Goal: Information Seeking & Learning: Learn about a topic

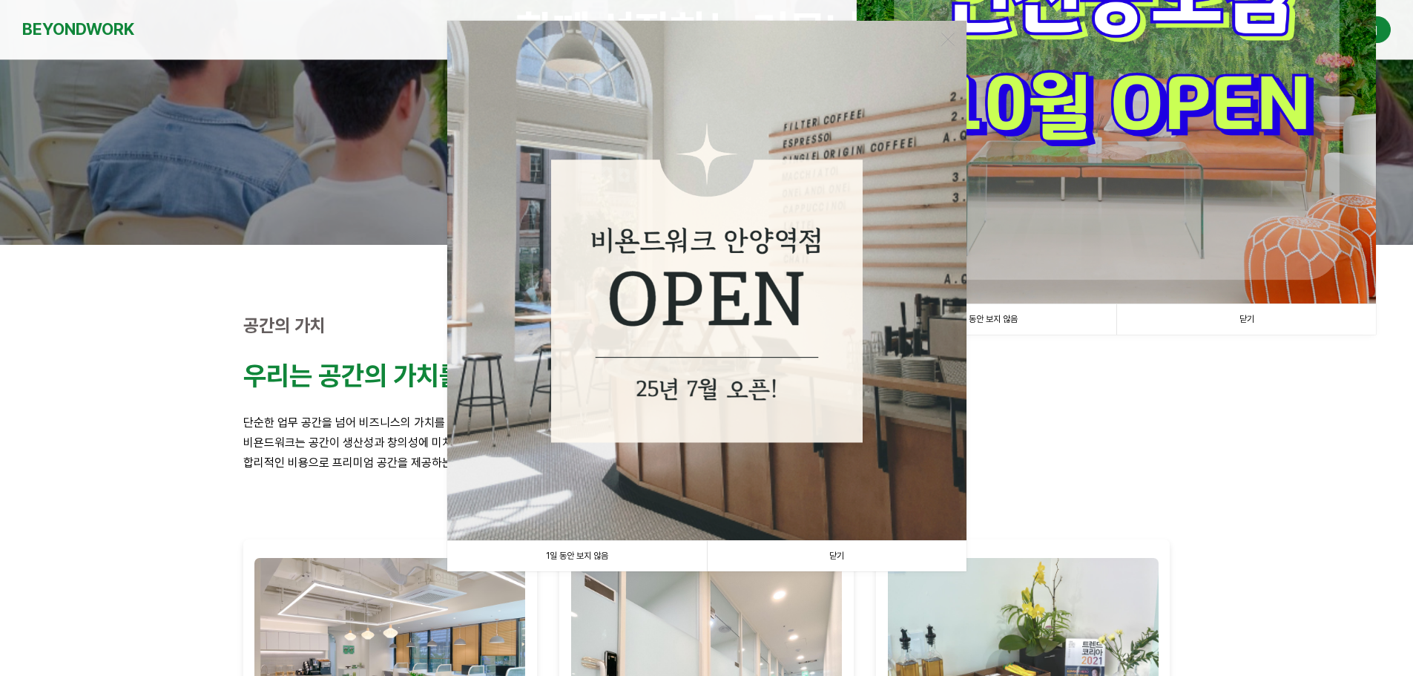
scroll to position [222, 0]
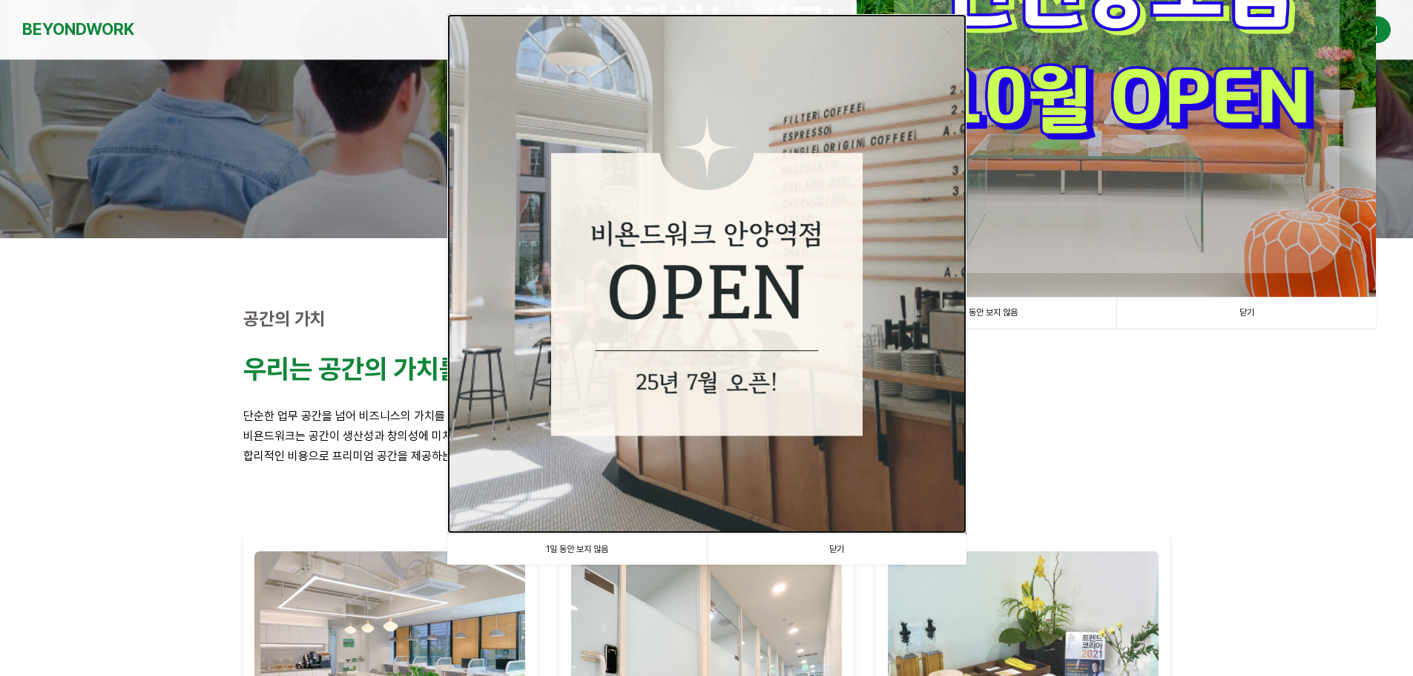
click at [736, 395] on img at bounding box center [706, 273] width 519 height 519
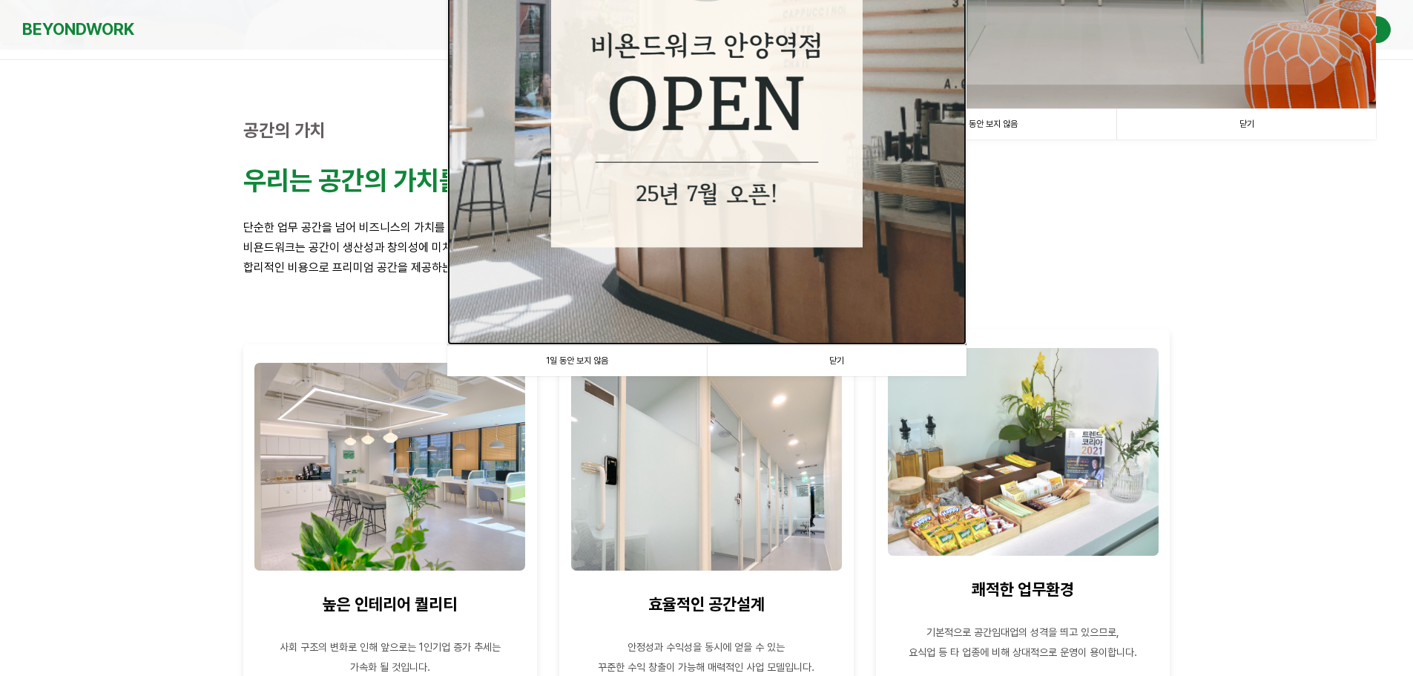
scroll to position [445, 0]
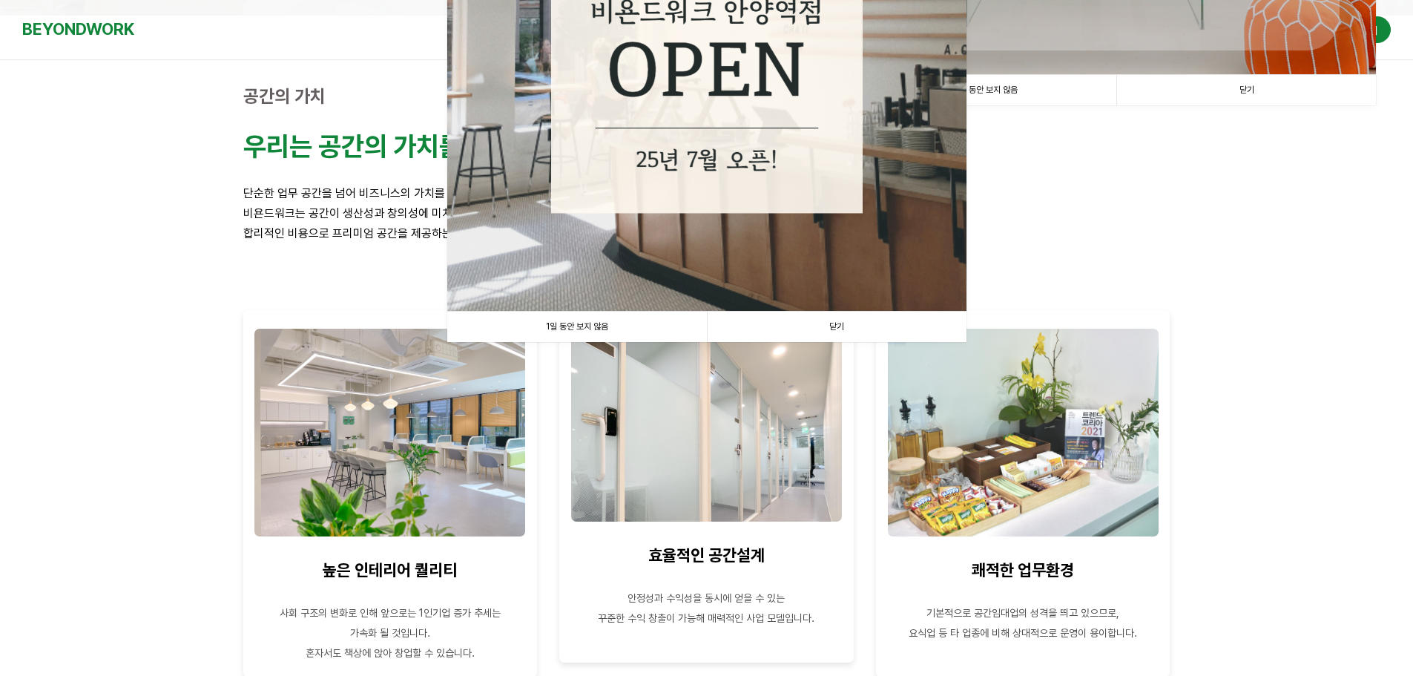
click at [833, 323] on link "닫기" at bounding box center [837, 326] width 260 height 30
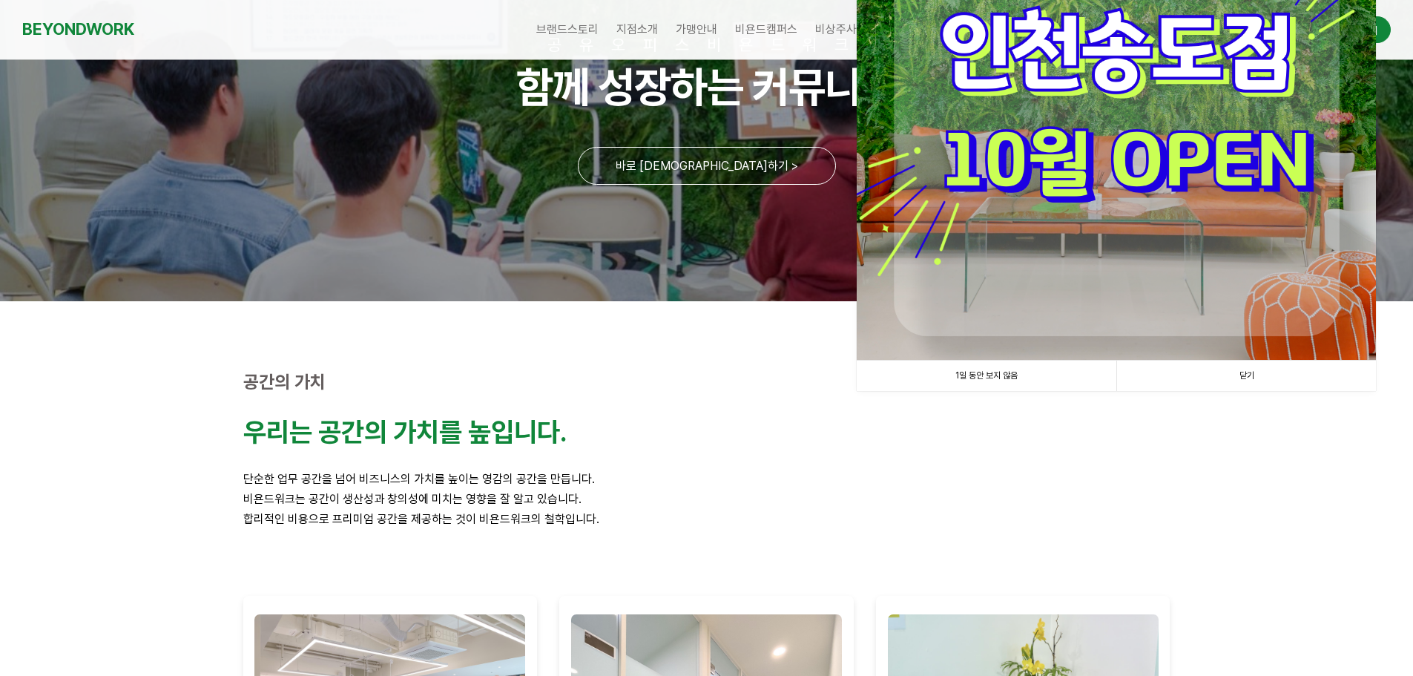
scroll to position [148, 0]
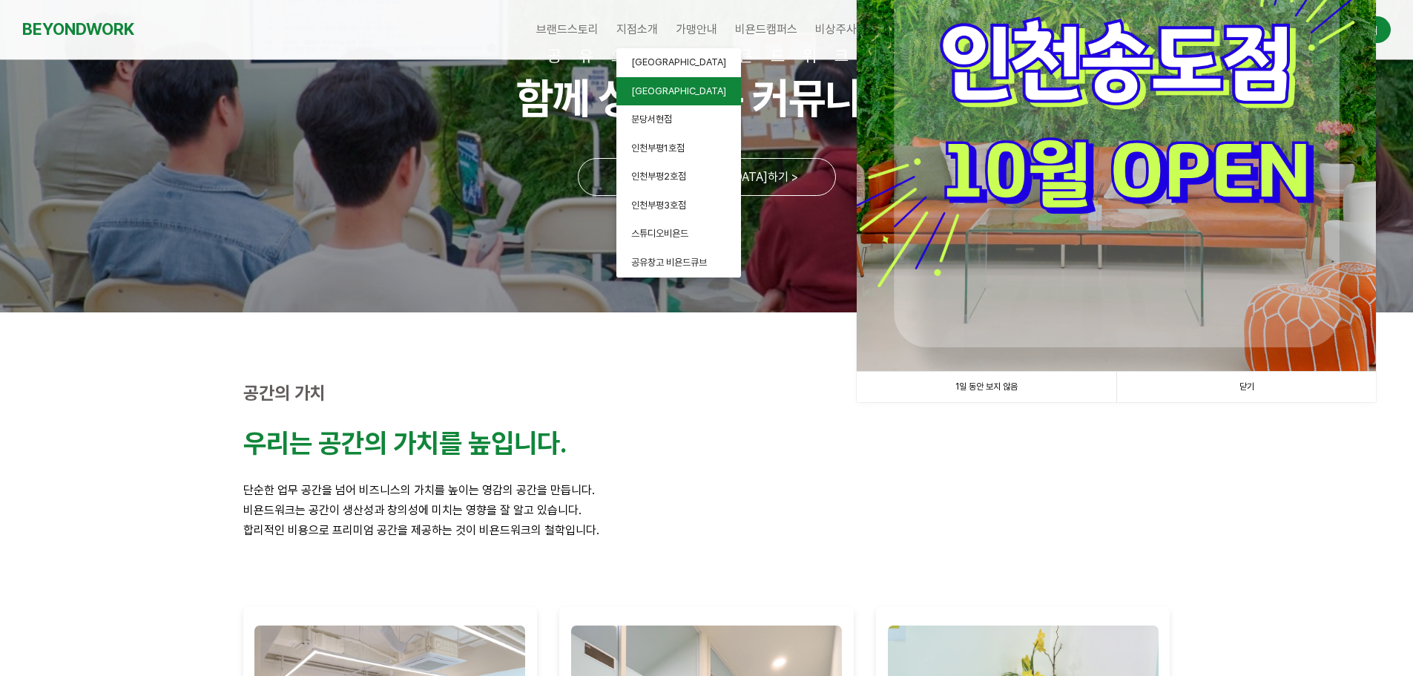
click at [656, 86] on span "[GEOGRAPHIC_DATA]" at bounding box center [678, 90] width 95 height 11
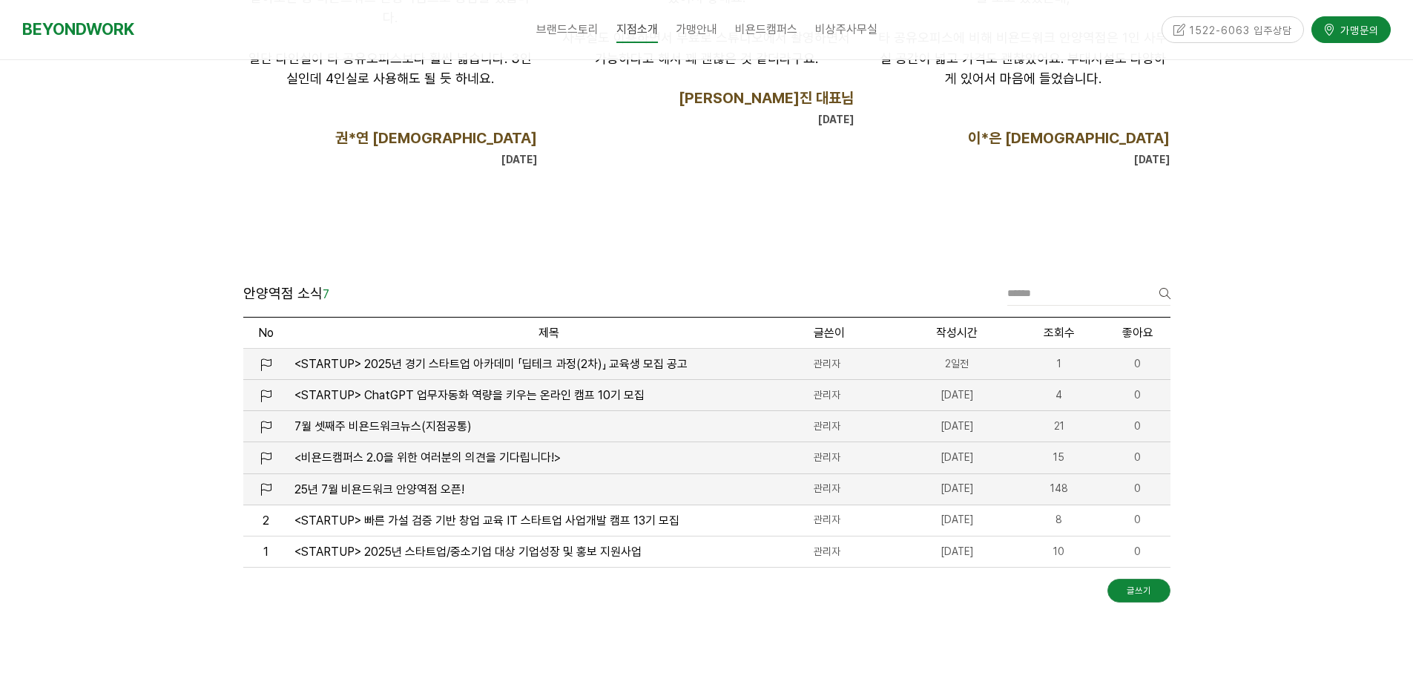
scroll to position [1557, 0]
click at [426, 488] on span "25년 7월 비욘드워크 안양역점 오픈!" at bounding box center [379, 488] width 170 height 14
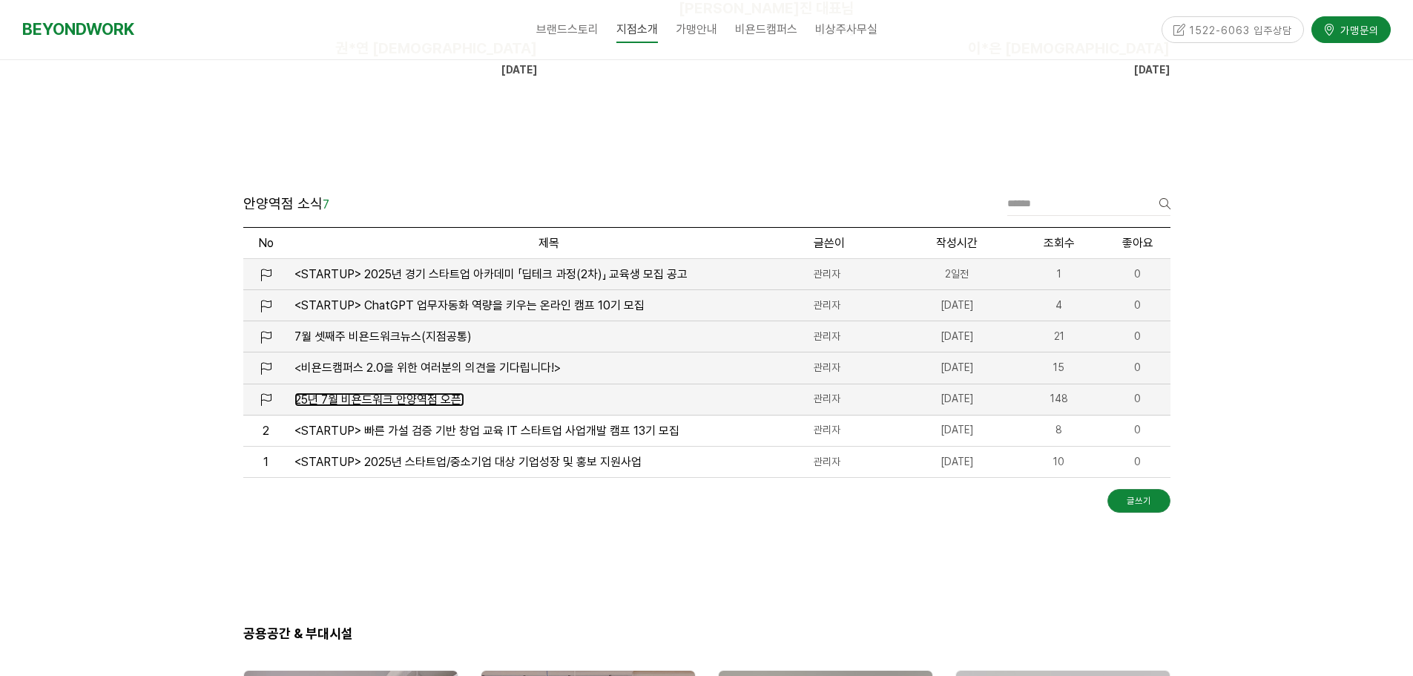
scroll to position [1780, 0]
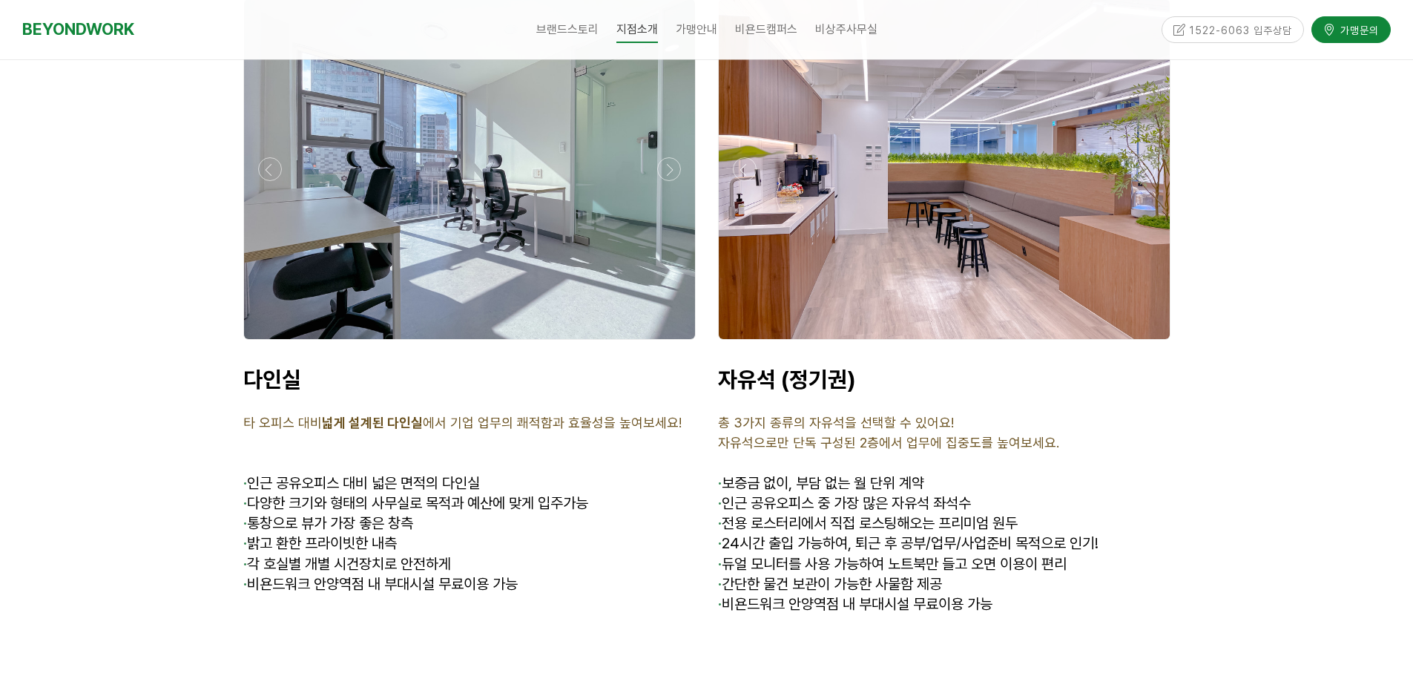
scroll to position [5128, 0]
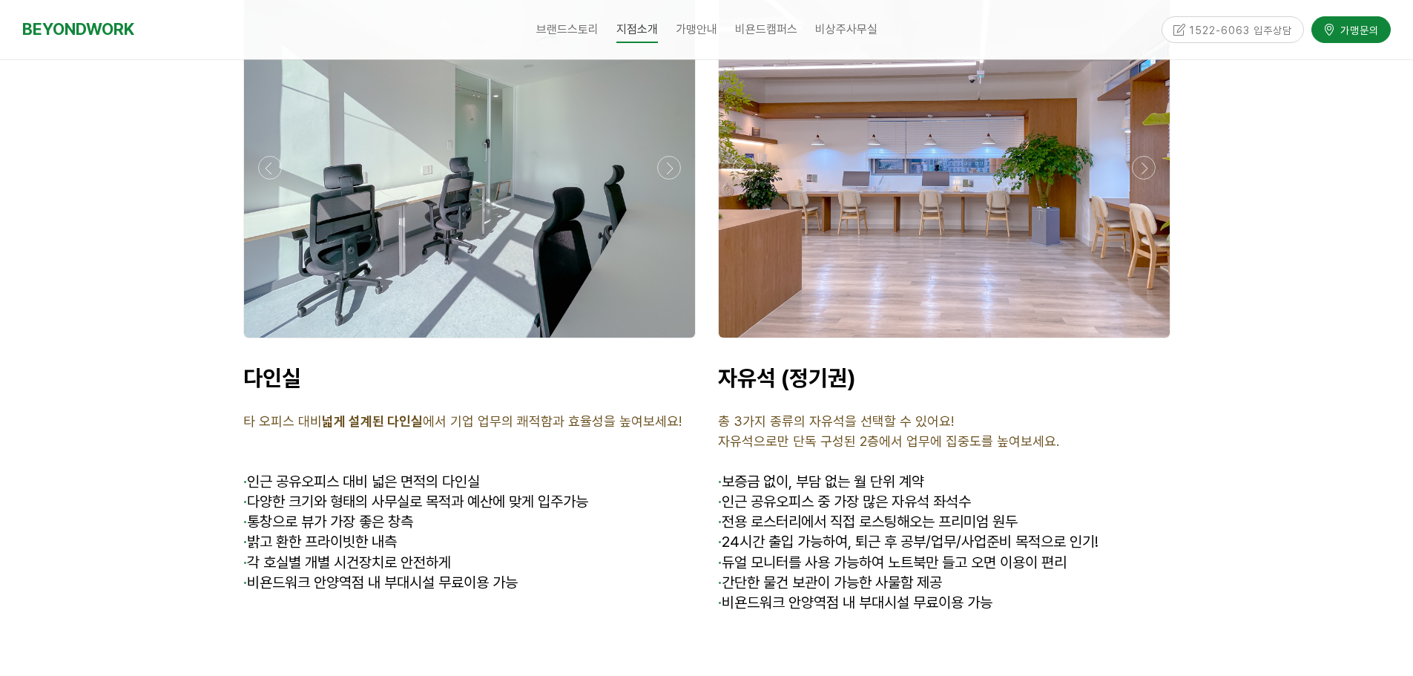
click at [670, 342] on div at bounding box center [470, 342] width 460 height 0
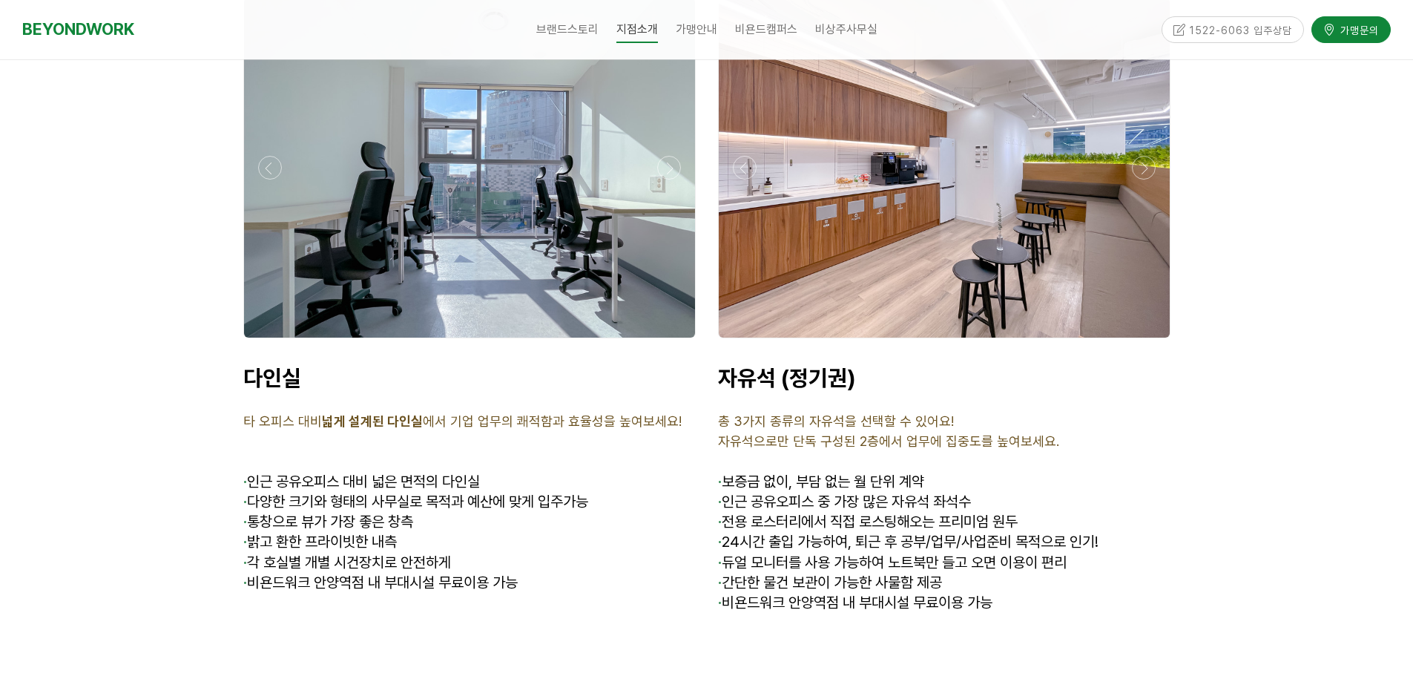
click at [670, 342] on div at bounding box center [470, 342] width 460 height 0
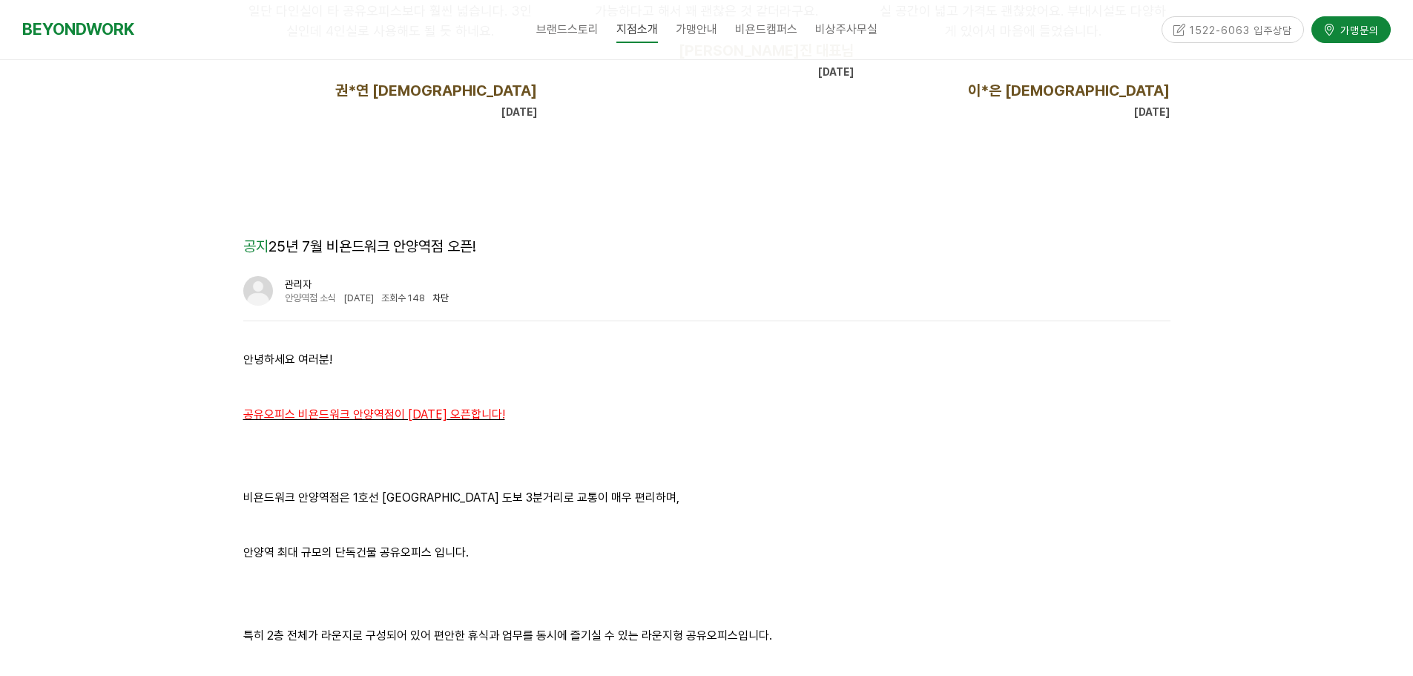
scroll to position [1419, 0]
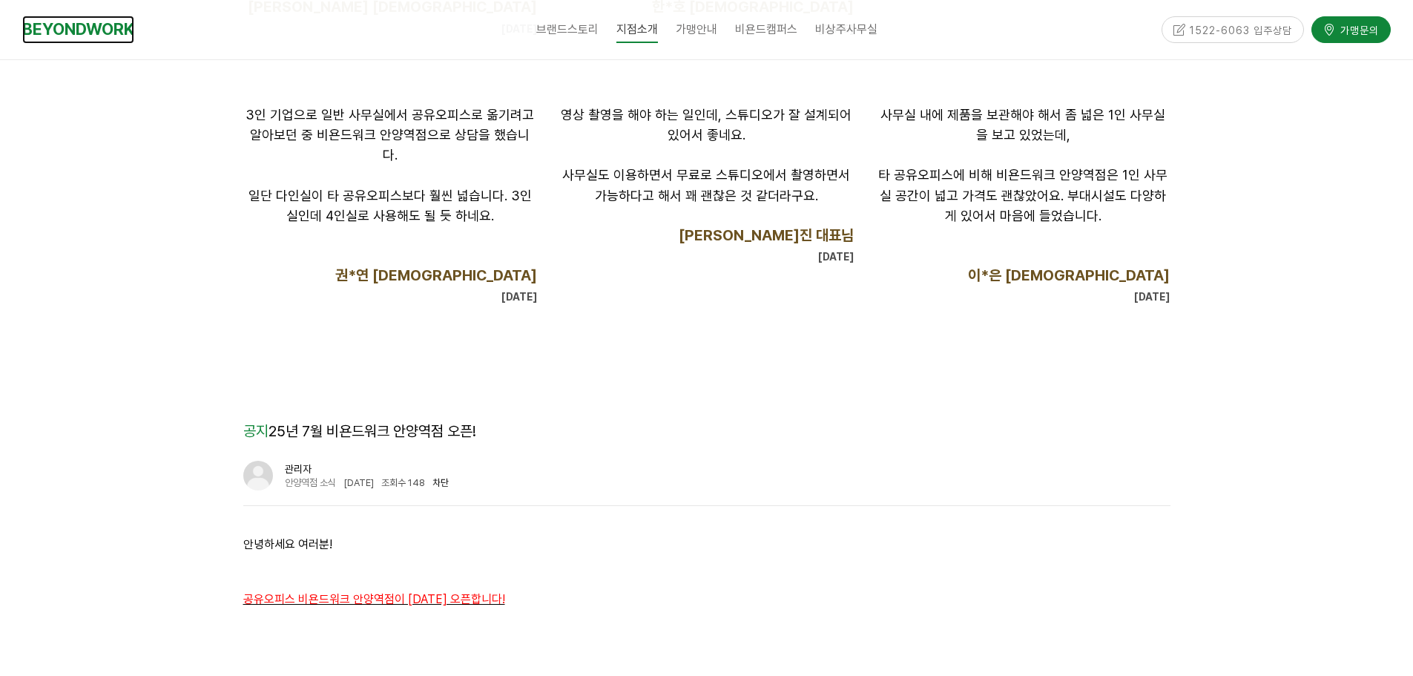
click at [101, 22] on link "BEYONDWORK" at bounding box center [78, 29] width 112 height 27
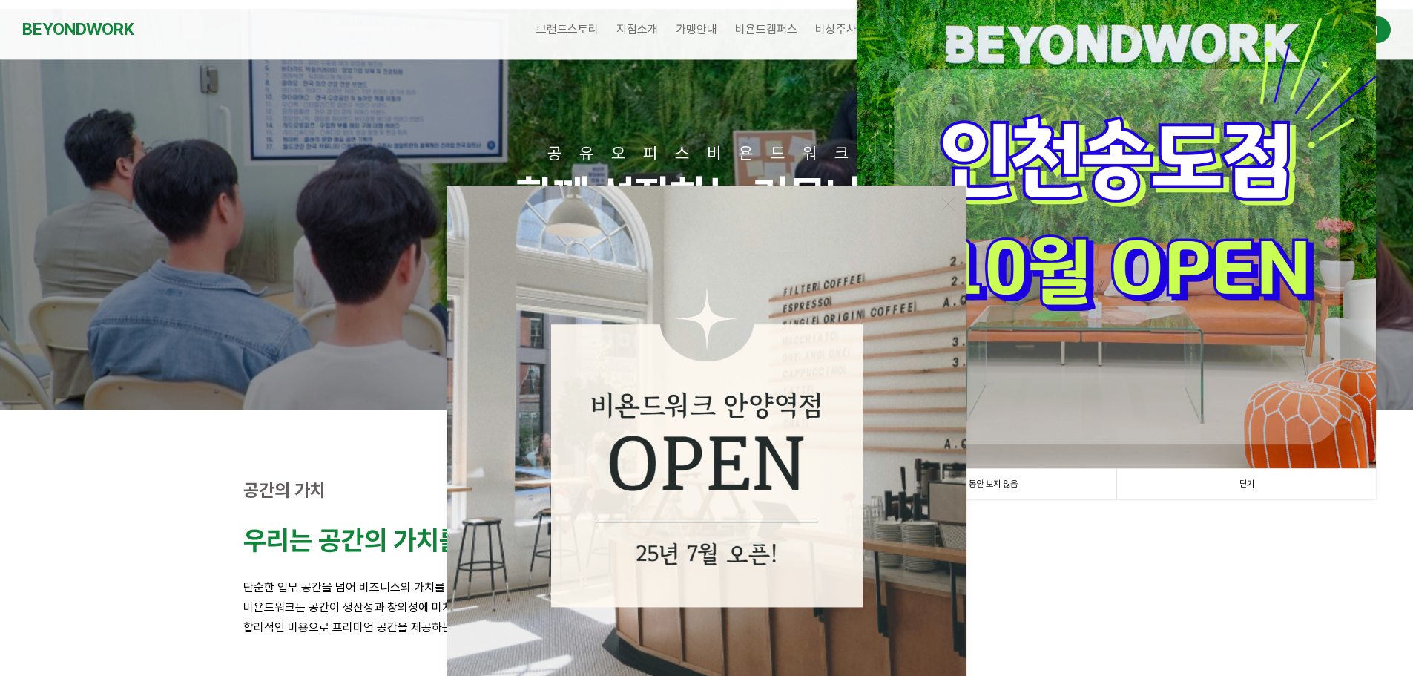
scroll to position [222, 0]
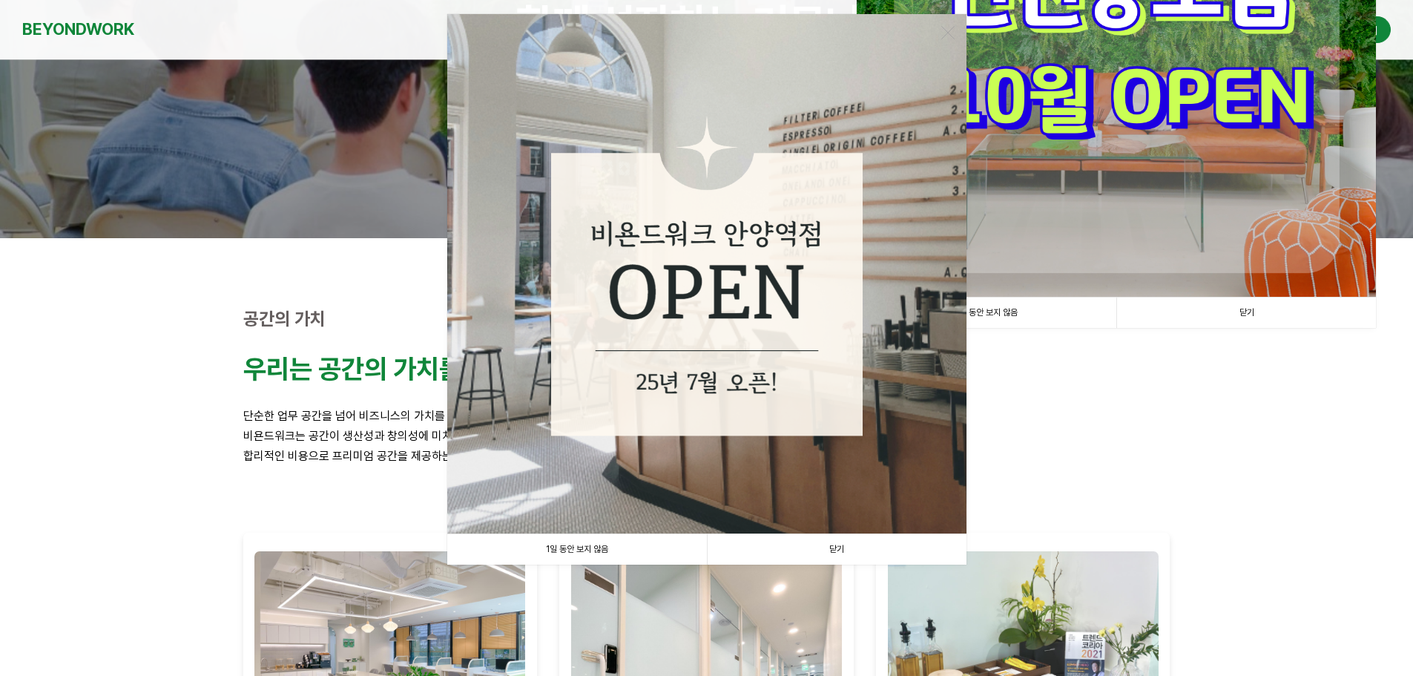
click at [842, 542] on link "닫기" at bounding box center [837, 549] width 260 height 30
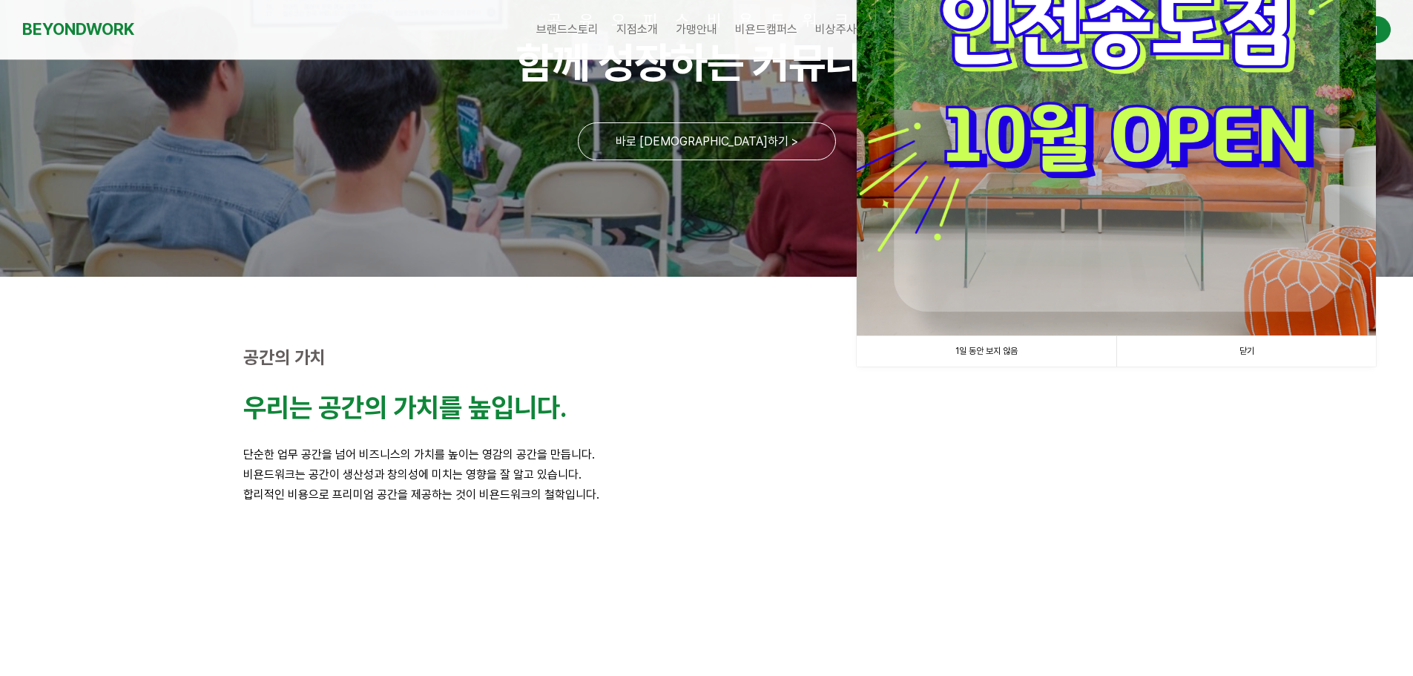
scroll to position [0, 0]
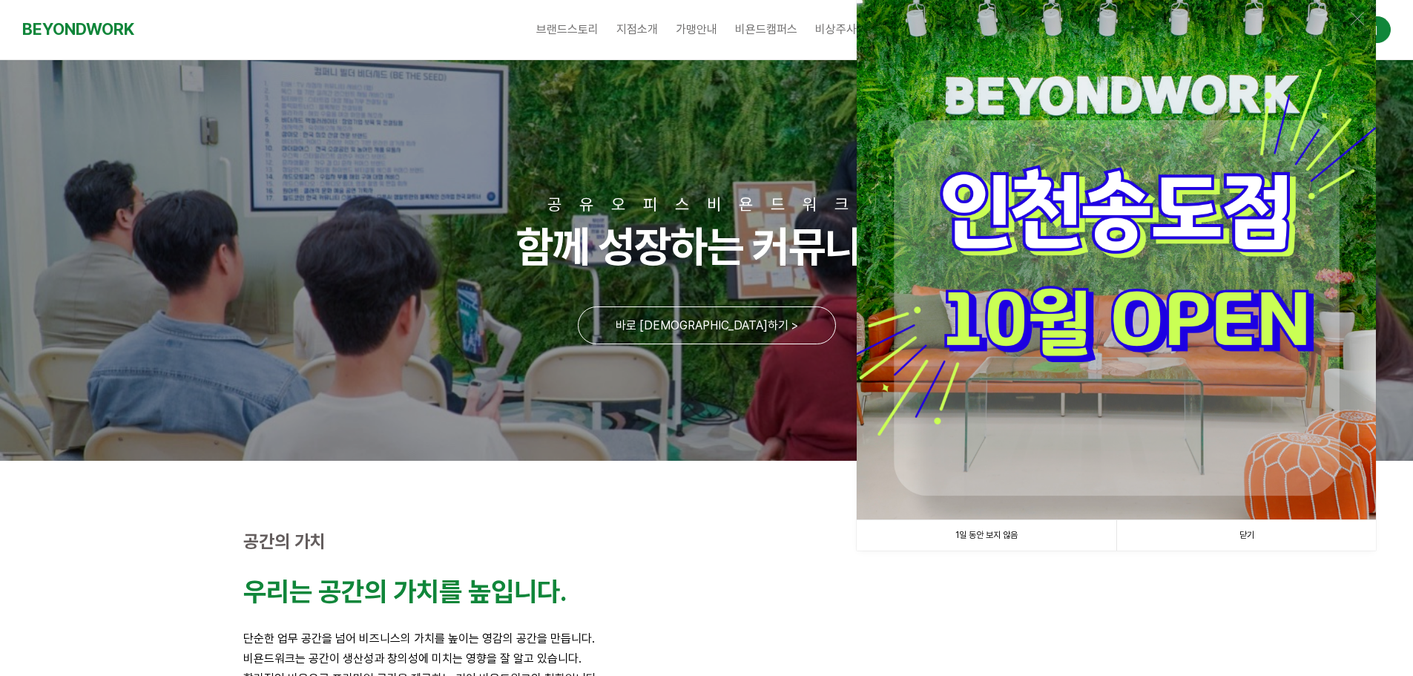
click at [1243, 533] on link "닫기" at bounding box center [1246, 535] width 260 height 30
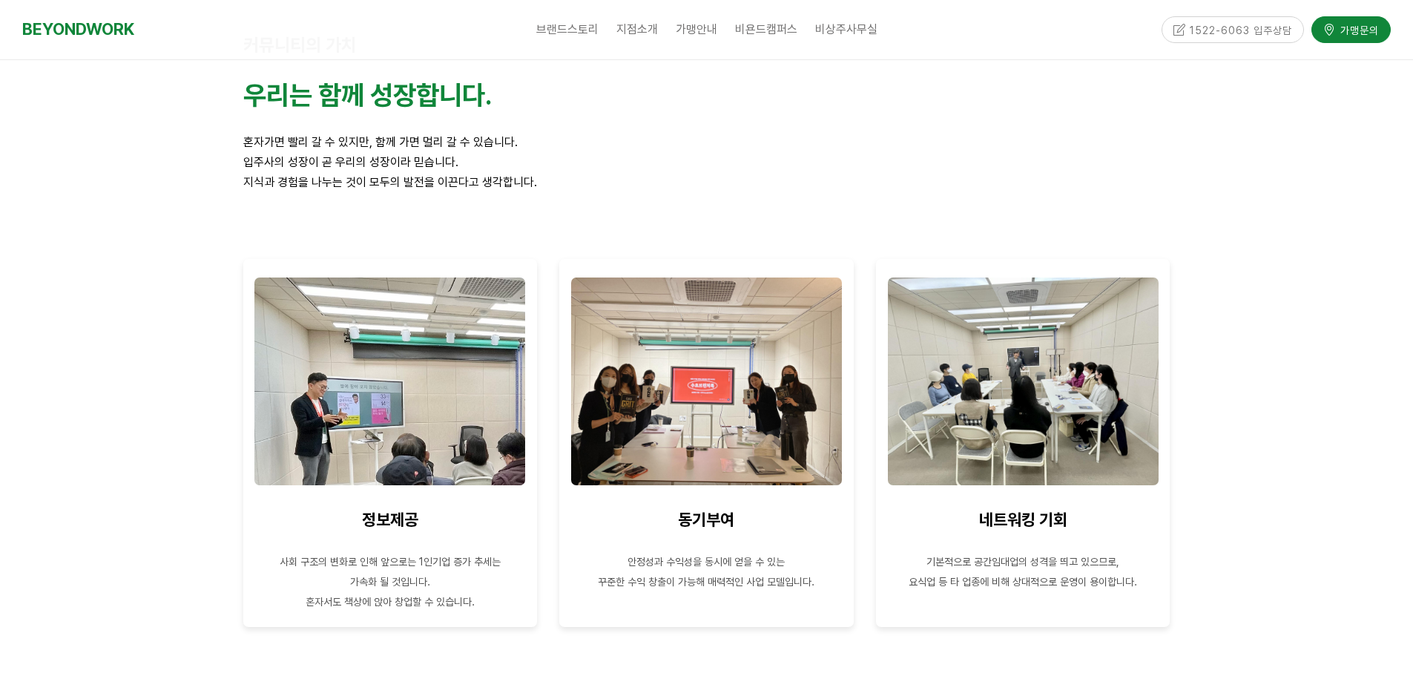
scroll to position [1038, 0]
